Goal: Communication & Community: Answer question/provide support

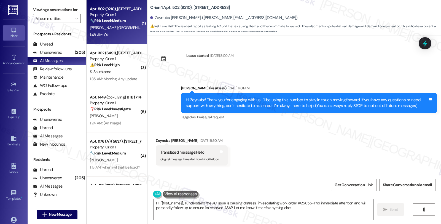
scroll to position [1043, 0]
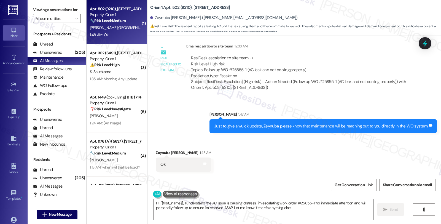
click at [225, 203] on textarea "Hi {{first_name}}, I understand the AC issue is causing distress. I'm escalatin…" at bounding box center [263, 209] width 219 height 21
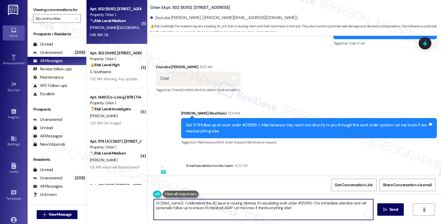
scroll to position [921, 0]
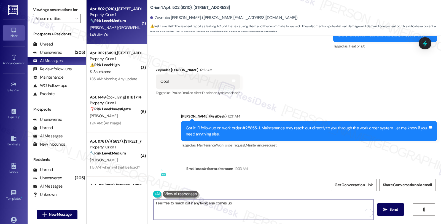
click at [194, 206] on textarea "Feel free to reach out if anytying else comes up" at bounding box center [263, 209] width 219 height 21
type textarea "Feel free to reach out if anything else comes up"
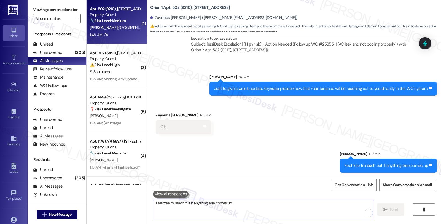
scroll to position [1081, 0]
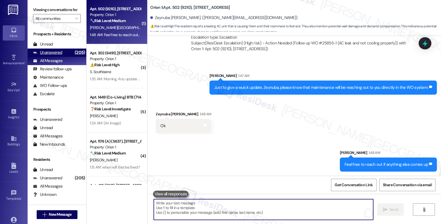
click at [61, 55] on div "Unanswered" at bounding box center [47, 53] width 29 height 6
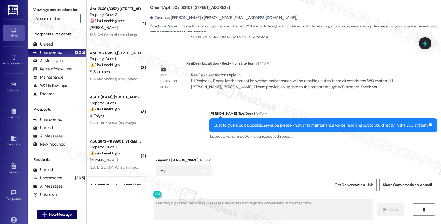
scroll to position [1109, 0]
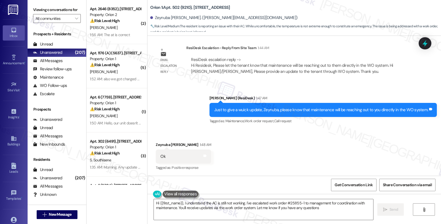
type textarea "Hi {{first_name}}, I understand the AC is still not working. I've escalated wor…"
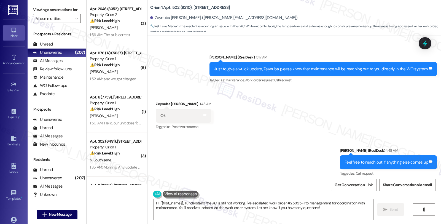
scroll to position [1156, 0]
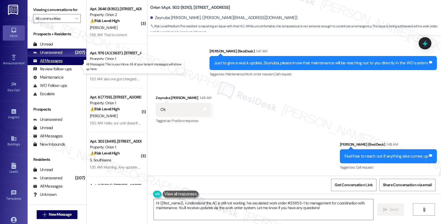
click at [53, 64] on div "All Messages" at bounding box center [47, 61] width 29 height 6
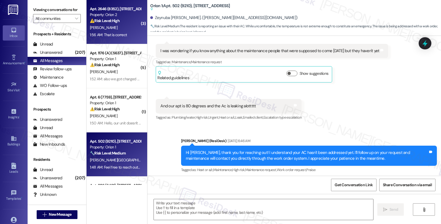
type textarea "Fetching suggested responses. Please feel free to read through the conversation…"
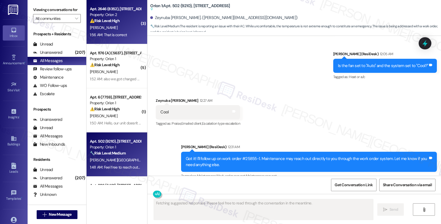
click at [115, 27] on div "[PERSON_NAME]" at bounding box center [115, 27] width 52 height 7
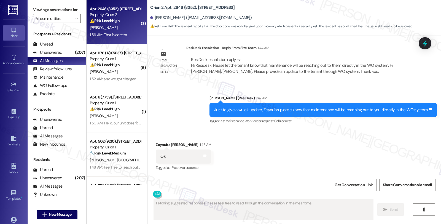
scroll to position [145, 0]
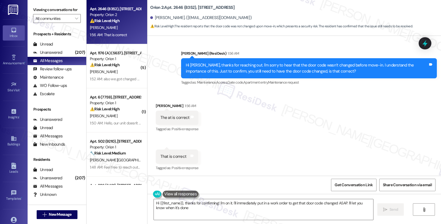
type textarea "Hi {{first_name}}, thanks for confirming! I'm on it. I'll immediately put in a …"
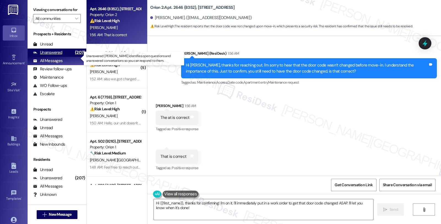
click at [65, 57] on div "Unanswered (207)" at bounding box center [57, 52] width 59 height 8
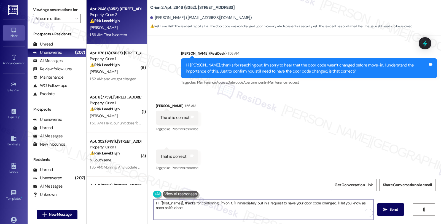
drag, startPoint x: 182, startPoint y: 202, endPoint x: 127, endPoint y: 202, distance: 55.1
click at [127, 202] on div "Apt. 2646 (8352), [STREET_ADDRESS] Property: Orion 2 ⚠️ Risk Level: High The re…" at bounding box center [263, 112] width 354 height 224
click at [202, 202] on textarea "Thanks for confirming! I'm on it. I'll immediately put in a request to have you…" at bounding box center [263, 209] width 219 height 21
drag, startPoint x: 293, startPoint y: 203, endPoint x: 373, endPoint y: 203, distance: 79.9
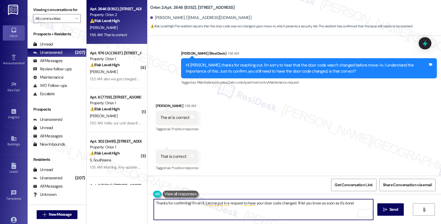
click at [373, 203] on div "Thanks for confirming! I'm on it. Let me put in a request to have your door cod…" at bounding box center [293, 214] width 293 height 41
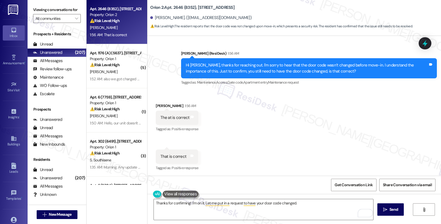
click at [311, 197] on div "Thanks for confirming! I'm on it. Let me put in a request to have your door cod…" at bounding box center [293, 214] width 293 height 41
click at [311, 205] on textarea "Thanks for confirming! I'm on it. Let me put in a request to have your door cod…" at bounding box center [263, 209] width 219 height 21
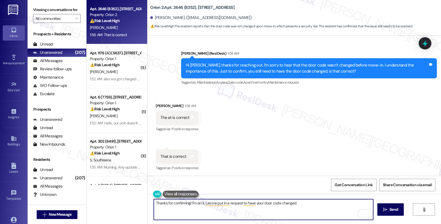
paste textarea "Do we have your permission to enter during your absence? Also, do you have pets…"
type textarea "Thanks for confirming! I'm on it. Let me put in a request to have your door cod…"
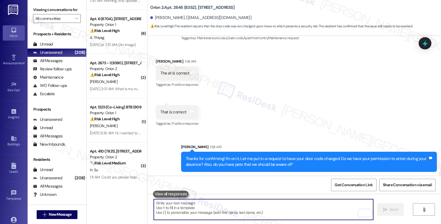
scroll to position [0, 0]
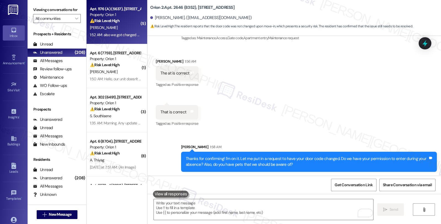
click at [124, 15] on div "Property: Orion 1" at bounding box center [115, 15] width 51 height 6
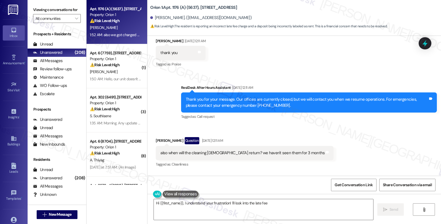
scroll to position [274, 0]
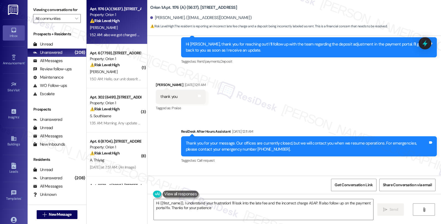
type textarea "Hi {{first_name}}, I understand your frustration! I'll look into the late fee a…"
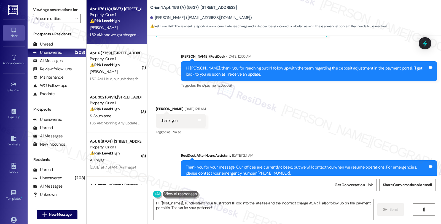
scroll to position [212, 0]
